Goal: Transaction & Acquisition: Download file/media

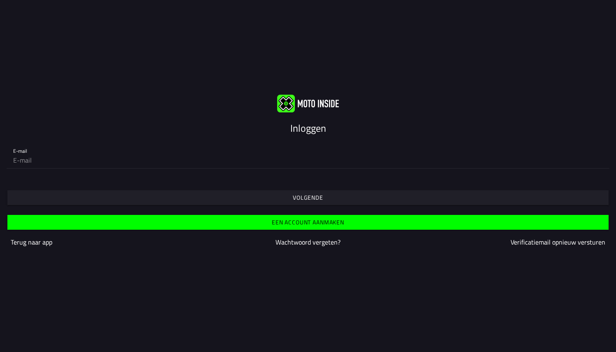
click at [54, 161] on input "email" at bounding box center [308, 160] width 590 height 16
type input "[EMAIL_ADDRESS][DOMAIN_NAME]"
click at [0, 0] on slot "Volgende" at bounding box center [0, 0] width 0 height 0
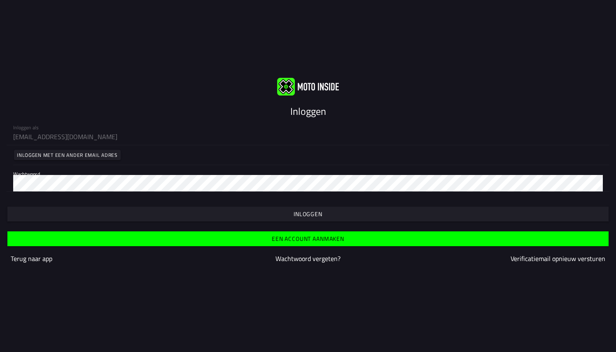
click at [0, 0] on slot "Inloggen" at bounding box center [0, 0] width 0 height 0
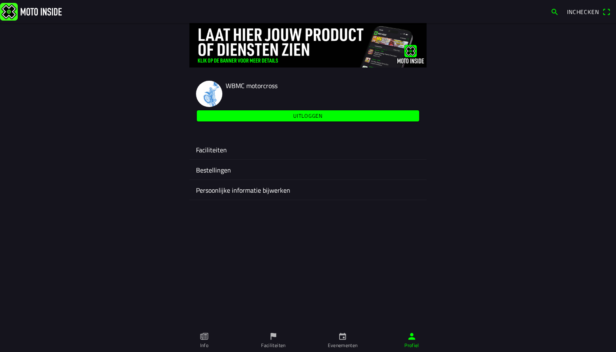
click at [213, 152] on ion-label "Faciliteiten" at bounding box center [308, 150] width 224 height 10
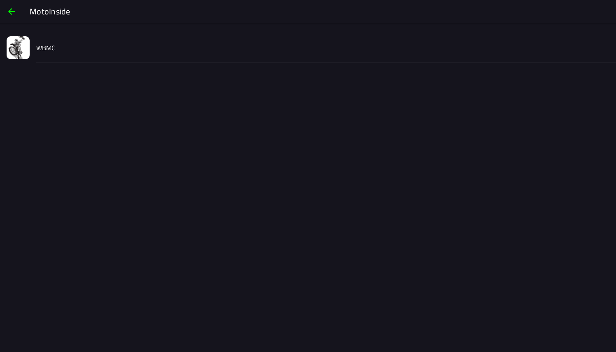
click at [19, 55] on img at bounding box center [18, 47] width 23 height 23
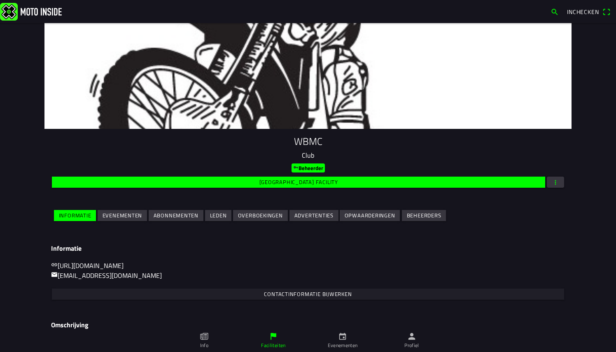
click at [0, 0] on slot "Evenementen" at bounding box center [0, 0] width 0 height 0
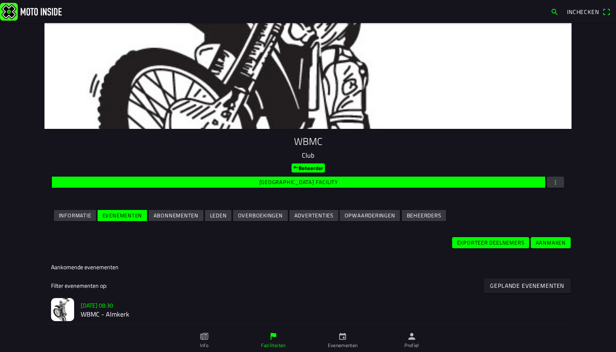
click at [58, 308] on img at bounding box center [62, 309] width 23 height 23
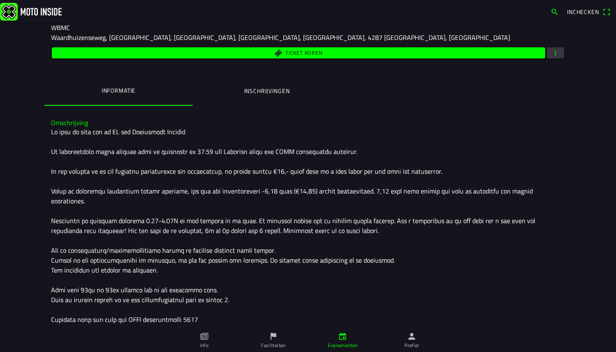
scroll to position [140, 0]
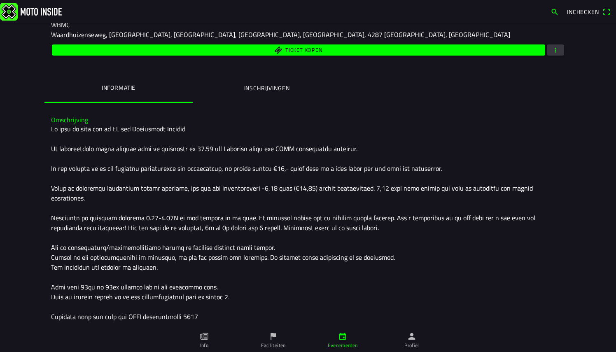
click at [273, 85] on ion-label "Inschrijvingen" at bounding box center [267, 88] width 46 height 9
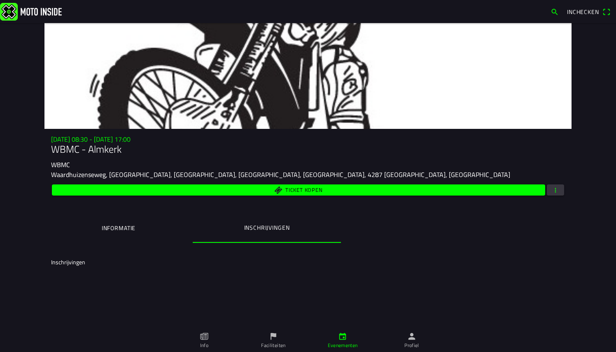
scroll to position [0, 0]
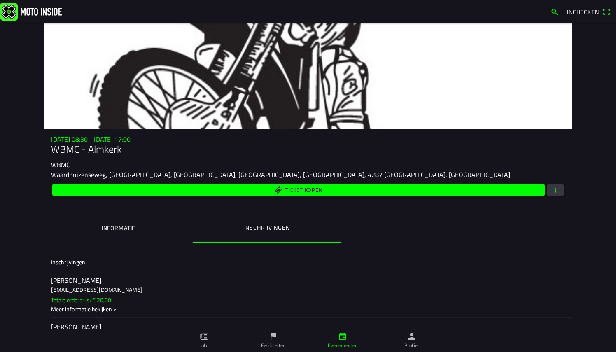
click at [554, 189] on span "button" at bounding box center [555, 190] width 7 height 11
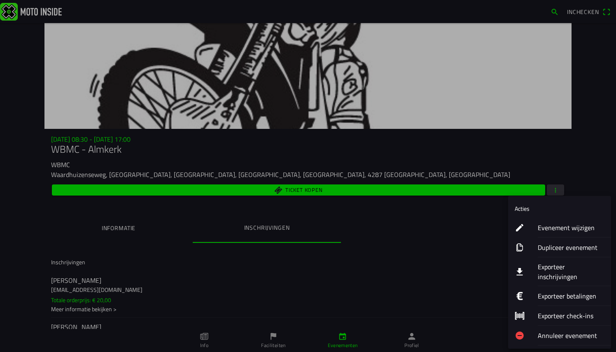
click at [554, 270] on ion-label "Exporteer inschrijvingen" at bounding box center [571, 272] width 67 height 20
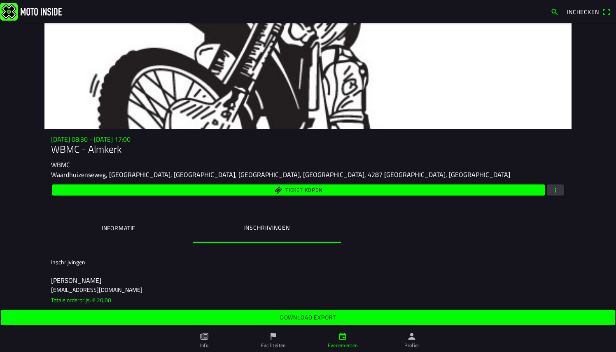
click at [0, 0] on slot "Download export" at bounding box center [0, 0] width 0 height 0
